Goal: Use online tool/utility: Utilize a website feature to perform a specific function

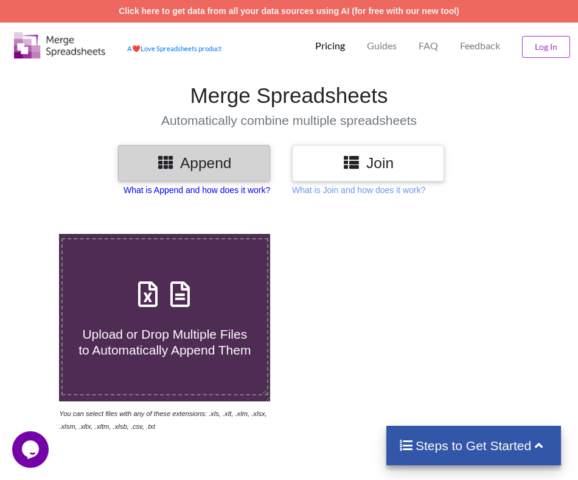
click at [172, 189] on p "What is Append and how does it work?" at bounding box center [197, 190] width 147 height 12
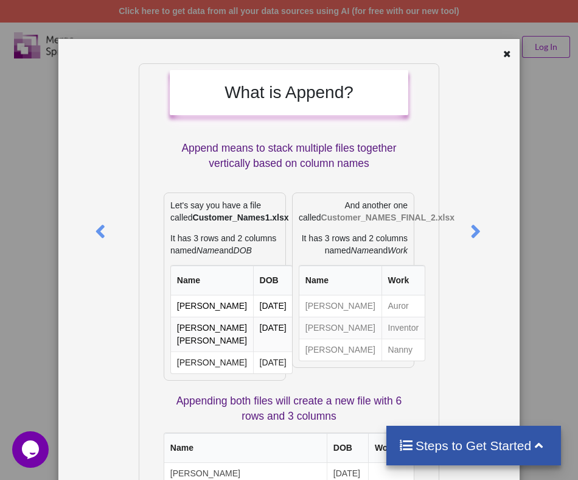
click at [489, 61] on div at bounding box center [500, 55] width 38 height 15
click at [501, 54] on div at bounding box center [508, 55] width 15 height 15
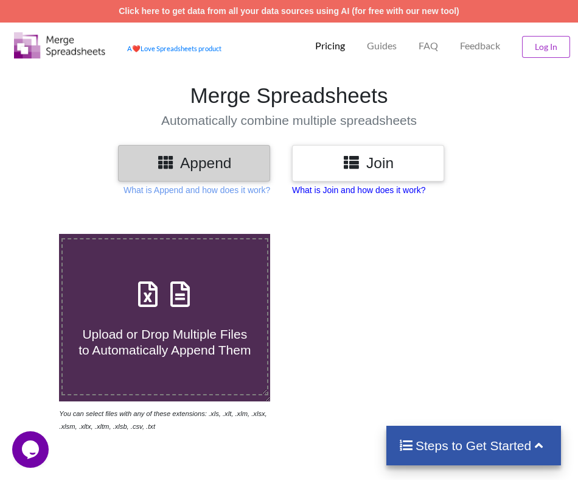
click at [270, 192] on p "What is Join and how does it work?" at bounding box center [197, 190] width 147 height 12
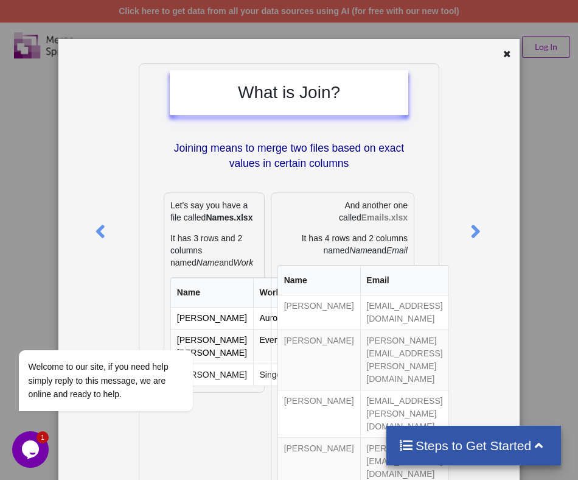
click at [501, 58] on div at bounding box center [508, 55] width 15 height 15
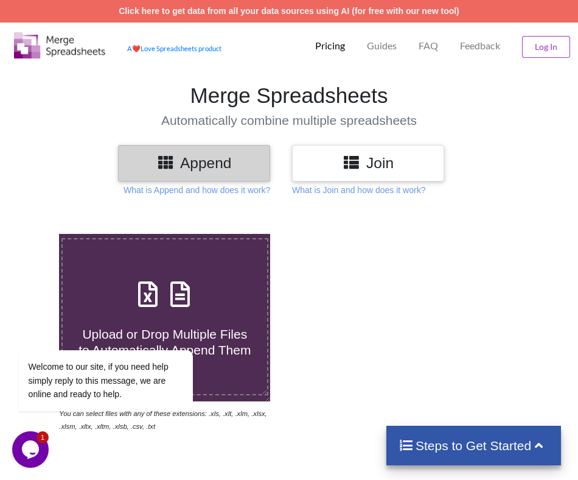
click at [184, 160] on h3 "Append" at bounding box center [194, 163] width 134 height 18
click at [169, 186] on p "What is Append and how does it work?" at bounding box center [197, 190] width 147 height 12
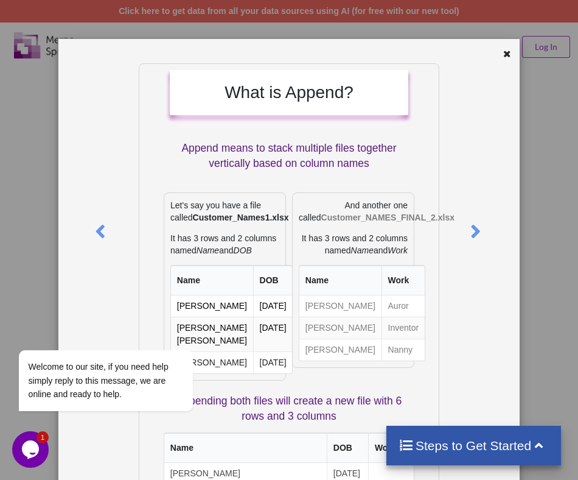
click at [502, 55] on icon at bounding box center [507, 52] width 10 height 9
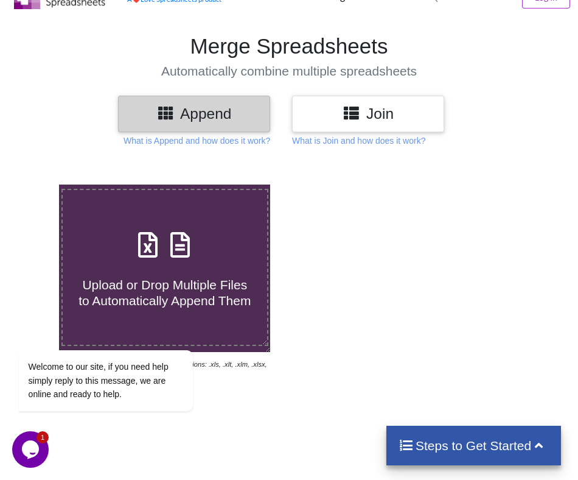
scroll to position [122, 0]
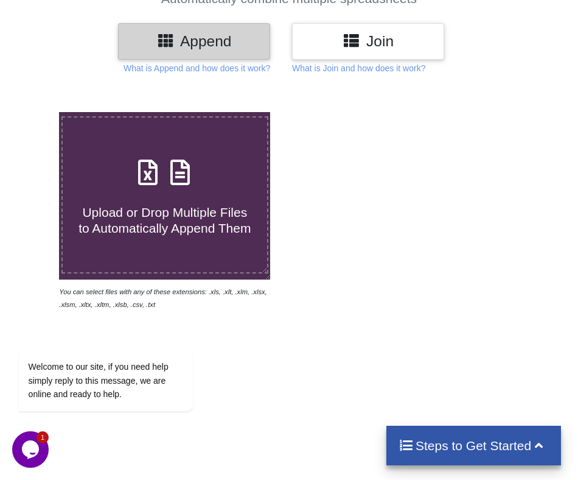
click at [163, 231] on span "Upload or Drop Multiple Files to Automatically Append Them" at bounding box center [165, 219] width 172 height 29
click at [35, 112] on input "Upload or Drop Multiple Files to Automatically Append Them" at bounding box center [35, 112] width 0 height 0
type input "C:\fakepath\ALL SHEETS.xlsx"
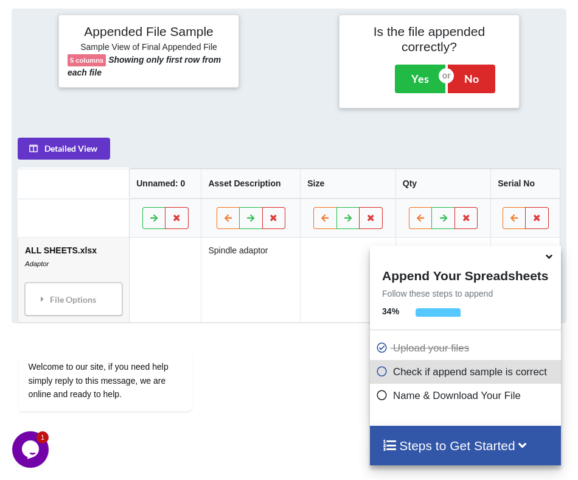
scroll to position [620, 0]
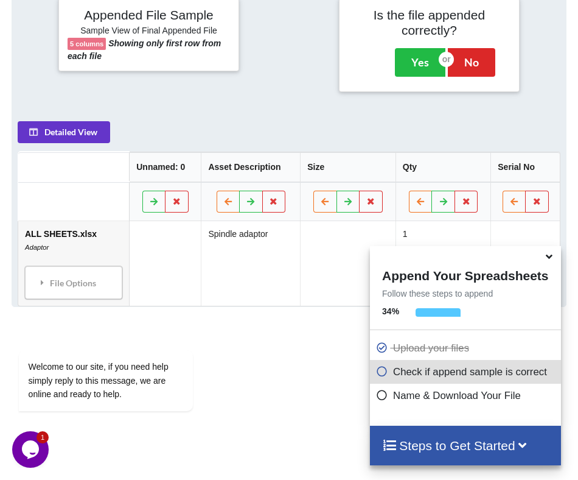
click at [381, 369] on icon at bounding box center [382, 369] width 12 height 10
click at [548, 260] on icon at bounding box center [549, 254] width 13 height 11
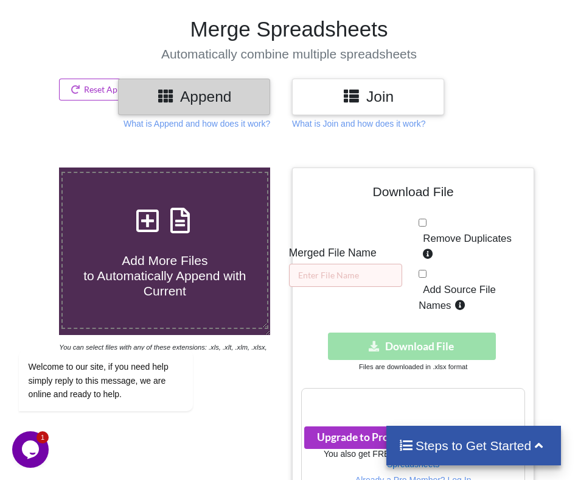
scroll to position [183, 0]
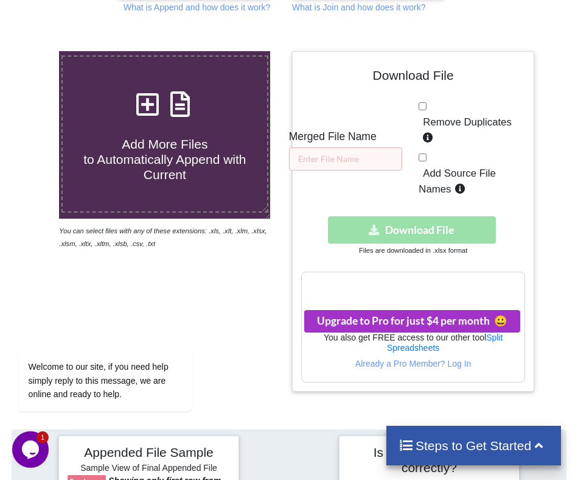
click at [430, 107] on div "Remove Duplicates Add Source File Names" at bounding box center [472, 150] width 107 height 102
click at [424, 106] on input "Remove Duplicates" at bounding box center [423, 106] width 8 height 8
checkbox input "true"
click at [363, 159] on input "text" at bounding box center [345, 158] width 113 height 23
click at [424, 158] on input "Add Source File Names" at bounding box center [423, 157] width 8 height 8
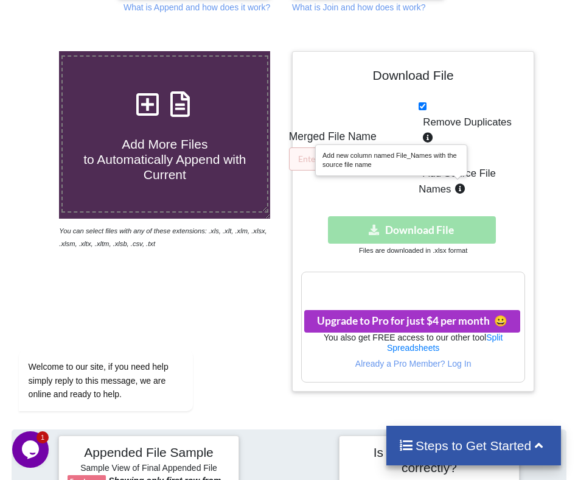
click at [456, 187] on icon at bounding box center [461, 186] width 12 height 10
click at [427, 161] on input "Add Source File Names" at bounding box center [423, 157] width 8 height 8
click at [456, 187] on icon at bounding box center [461, 186] width 12 height 10
click at [427, 161] on input "Add Source File Names" at bounding box center [423, 157] width 8 height 8
checkbox input "true"
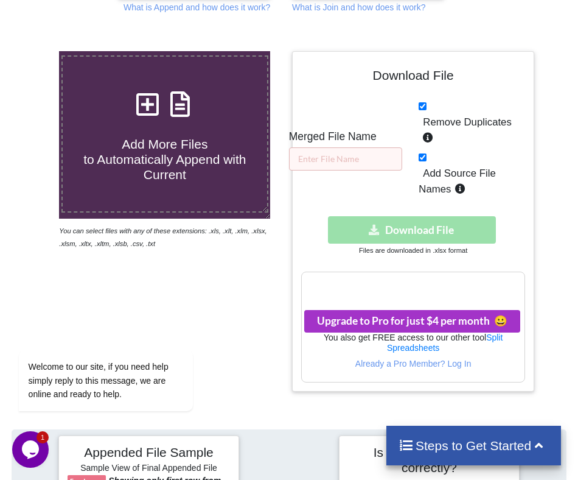
click at [464, 196] on div "Remove Duplicates Add Source File Names" at bounding box center [472, 150] width 107 height 102
click at [352, 170] on div "Download File Merged File Name Remove Duplicates Add Source File Names Download…" at bounding box center [413, 221] width 224 height 322
click at [346, 164] on input "text" at bounding box center [345, 158] width 113 height 23
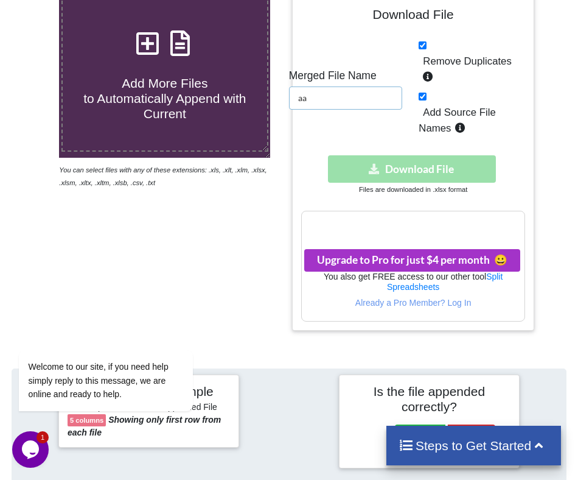
type input "aa"
click at [388, 139] on div "Download File Merged File Name aa Remove Duplicates Add Source File Names Downl…" at bounding box center [413, 160] width 224 height 322
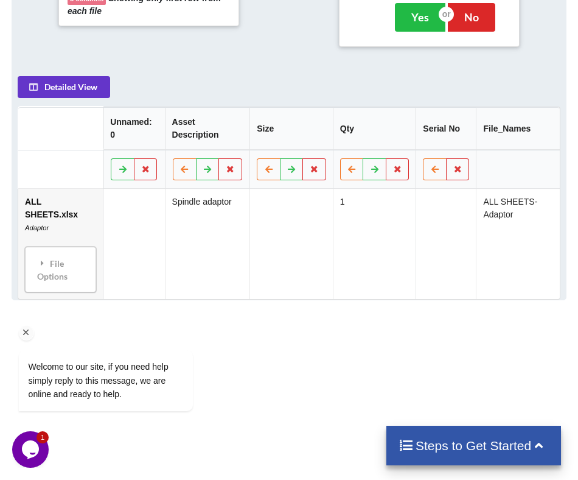
scroll to position [670, 0]
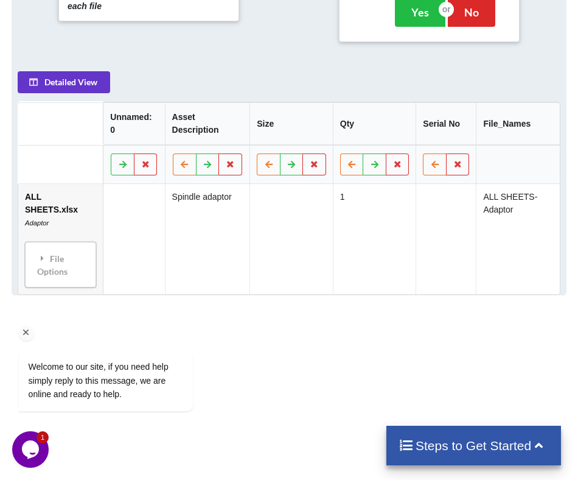
click at [55, 248] on div "Welcome to our site, if you need help simply reply to this message, we are onli…" at bounding box center [121, 329] width 219 height 185
click at [49, 245] on div "File Options" at bounding box center [61, 264] width 64 height 38
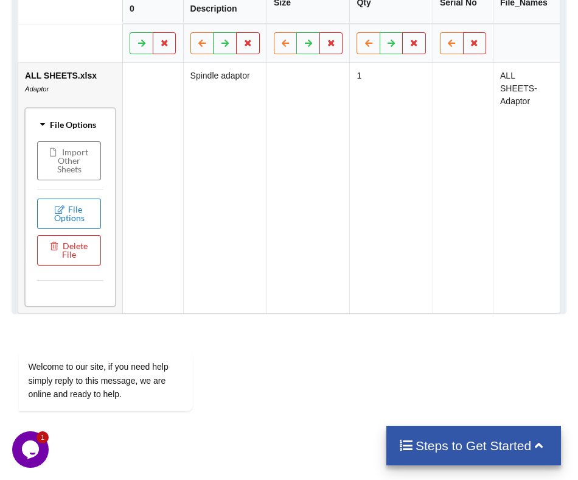
scroll to position [791, 0]
click at [43, 83] on td "ALL SHEETS.xlsx Adaptor File Options Import Other Sheets File Options Delete Fi…" at bounding box center [70, 187] width 104 height 250
click at [49, 111] on div "File Options" at bounding box center [70, 124] width 83 height 26
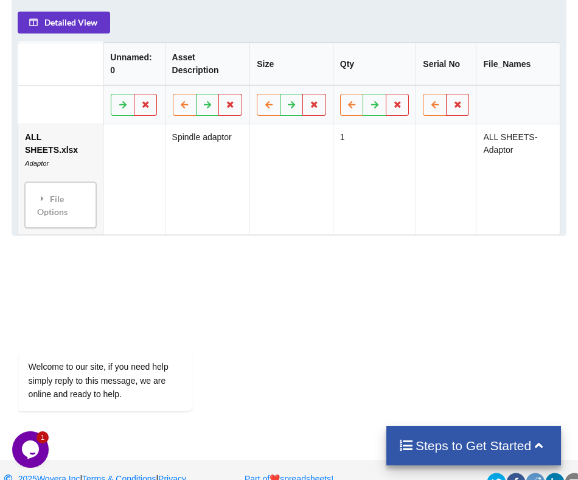
click at [51, 99] on table "Unnamed: 0 Asset Description Size Qty Serial No File_Names ALL SHEETS.xlsx Adap…" at bounding box center [289, 138] width 543 height 193
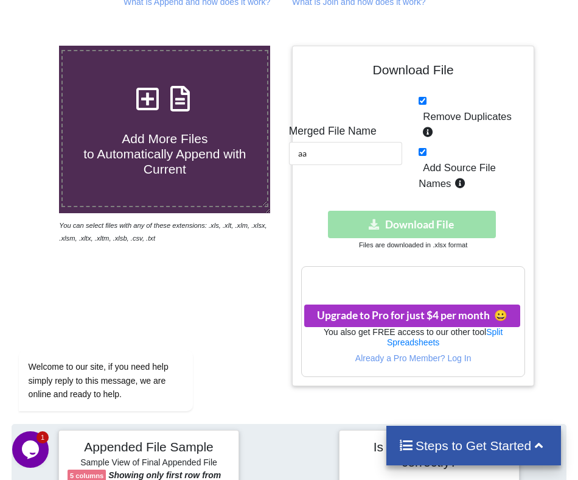
scroll to position [181, 0]
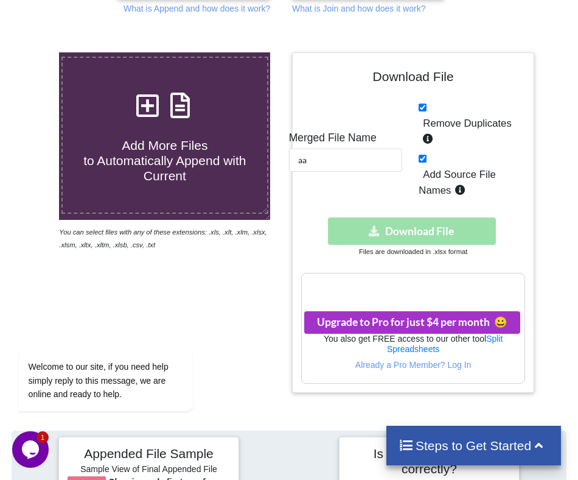
click at [379, 235] on div "Download hidden Download File" at bounding box center [413, 230] width 224 height 27
click at [363, 165] on input "aa" at bounding box center [345, 160] width 113 height 23
click at [281, 55] on div at bounding box center [284, 151] width 22 height 198
click at [371, 149] on input "aa" at bounding box center [345, 160] width 113 height 23
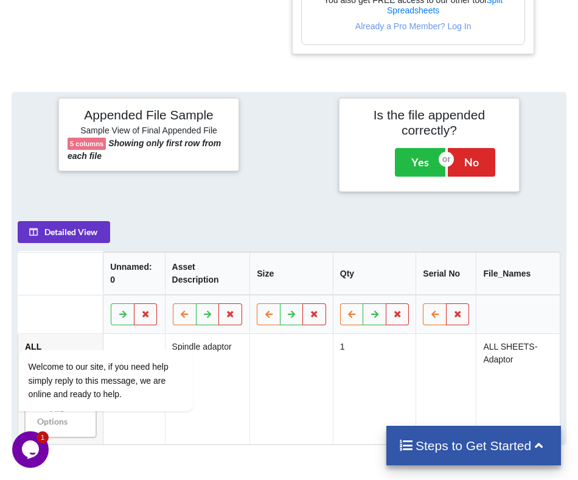
scroll to position [547, 0]
